Goal: Information Seeking & Learning: Learn about a topic

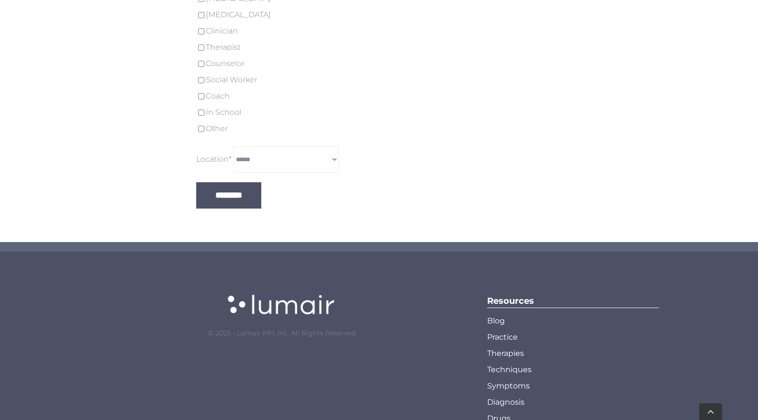
scroll to position [2772, 0]
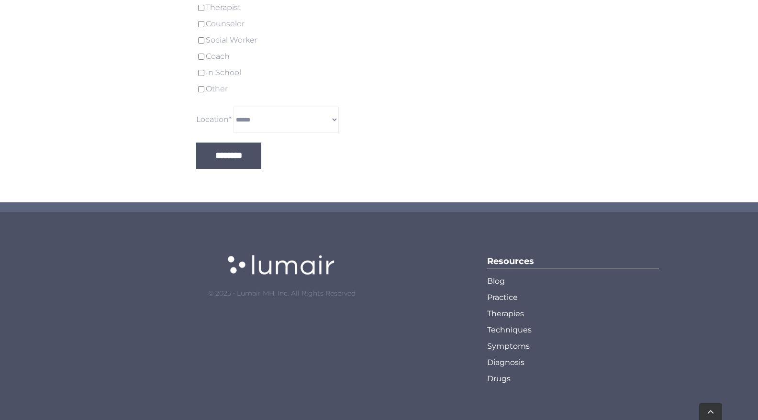
click at [498, 282] on span "Blog" at bounding box center [496, 281] width 18 height 16
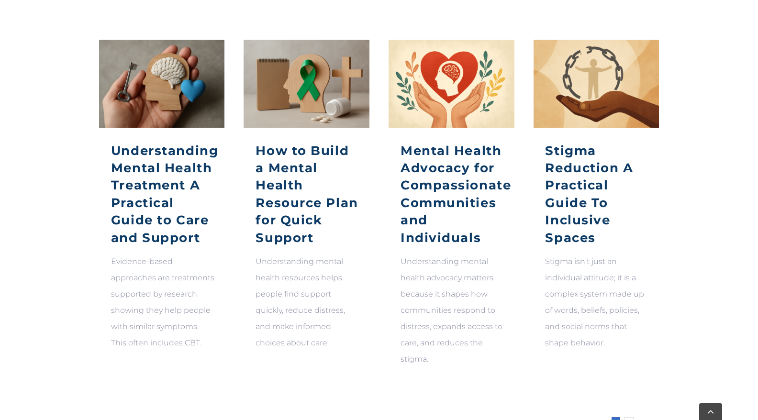
scroll to position [431, 0]
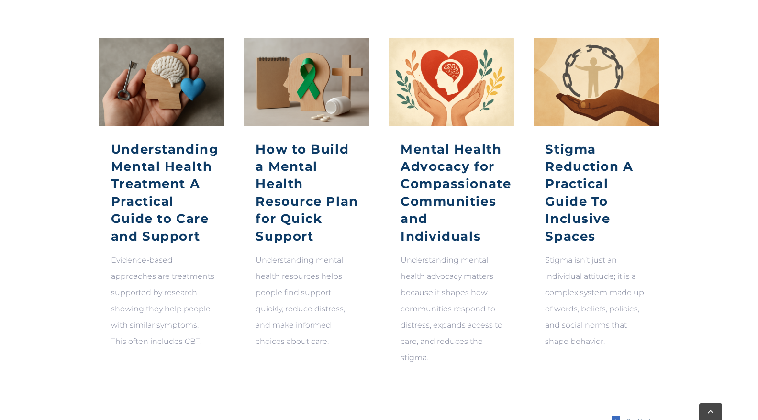
click at [583, 202] on link "Stigma Reduction A Practical Guide To Inclusive Spaces" at bounding box center [589, 193] width 88 height 102
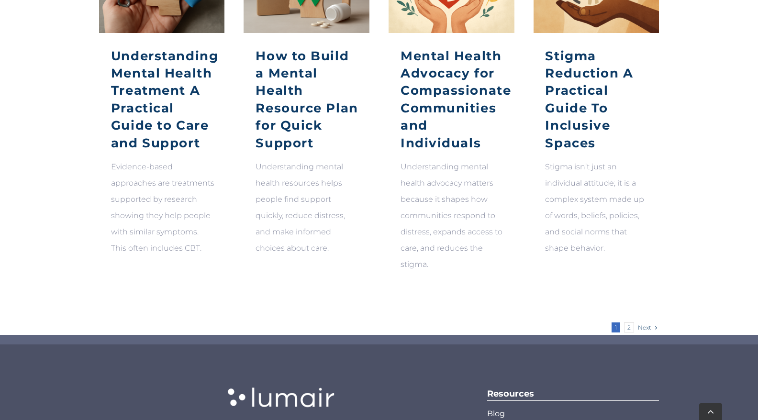
scroll to position [658, 0]
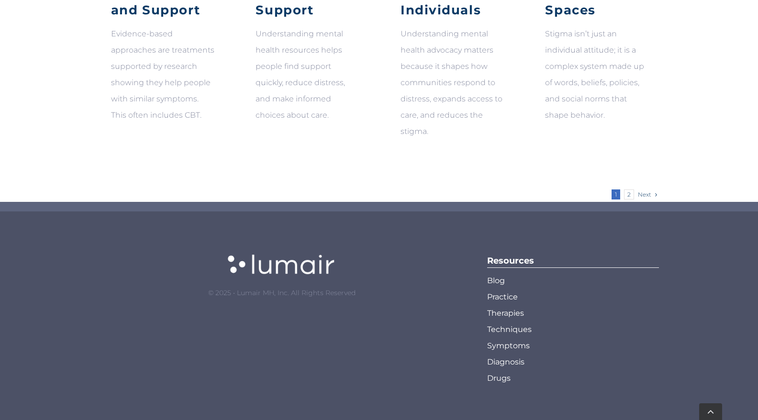
click at [509, 313] on span "Therapies" at bounding box center [505, 313] width 37 height 16
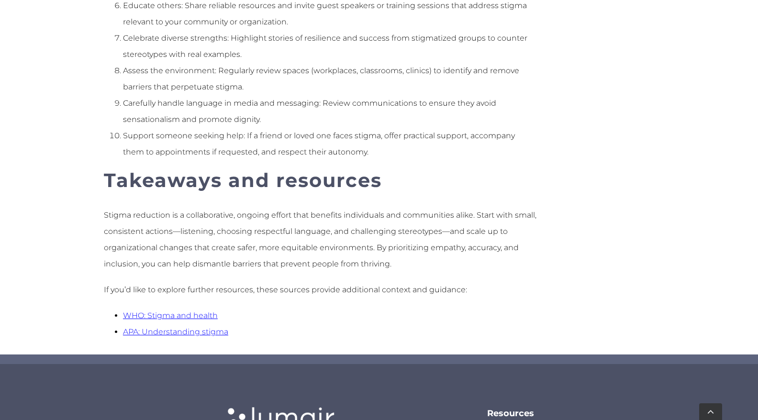
scroll to position [2262, 0]
